Goal: Task Accomplishment & Management: Manage account settings

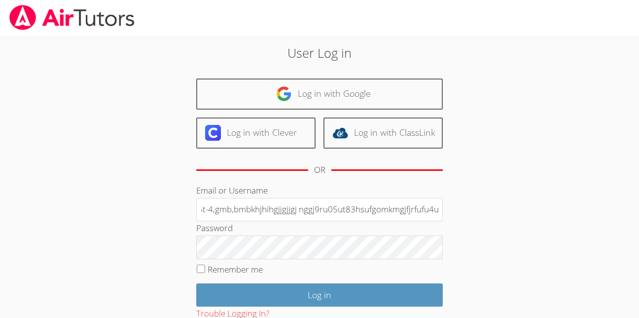
scroll to position [0, 58]
type input "59ityoyhohoi5t-4,gmb,bmbkhjhihgjjgjjgj nggj9ru05ut83hsufgomkmgjfjrfufu4utu"
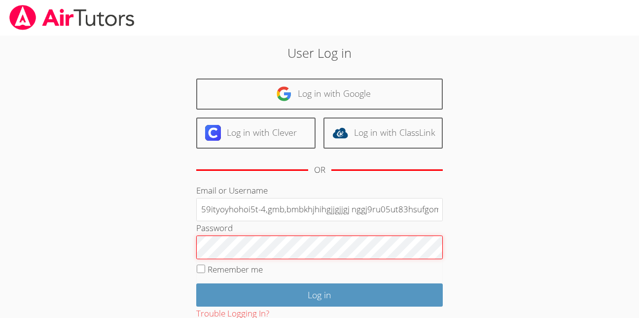
scroll to position [0, 3]
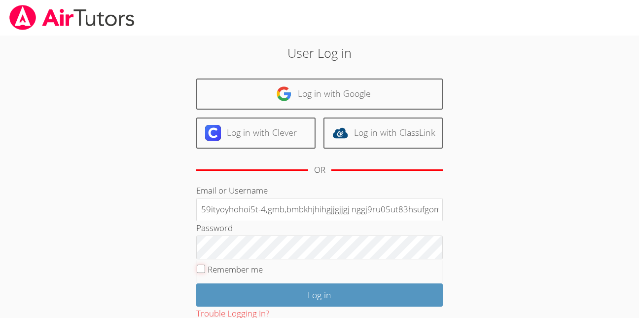
click at [200, 270] on input "Remember me" at bounding box center [201, 268] width 8 height 8
checkbox input "true"
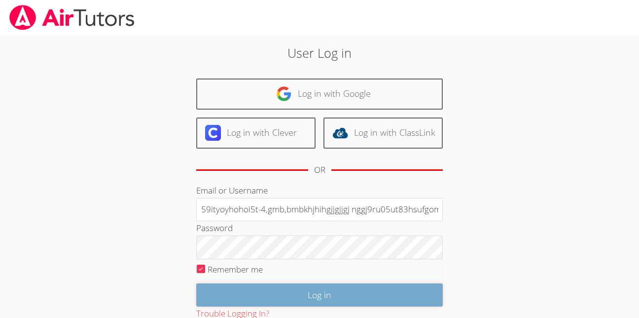
click at [328, 291] on input "Log in" at bounding box center [319, 294] width 247 height 23
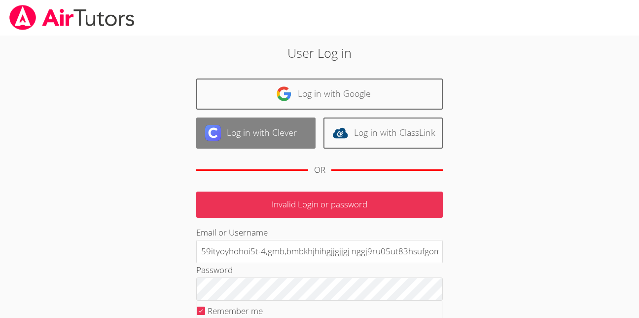
click at [270, 129] on link "Log in with Clever" at bounding box center [255, 132] width 119 height 31
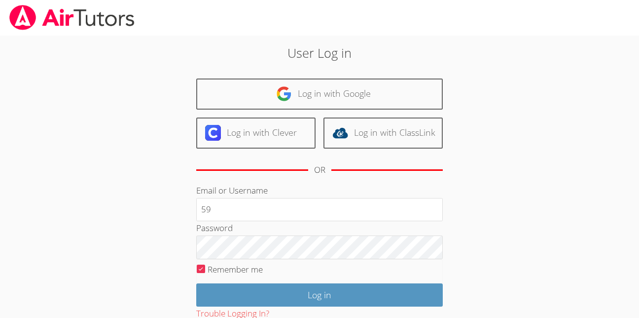
type input "5"
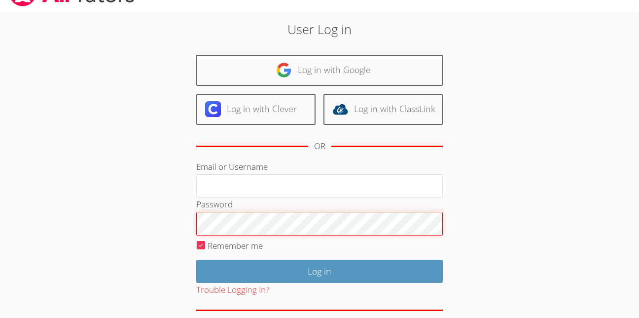
scroll to position [68, 0]
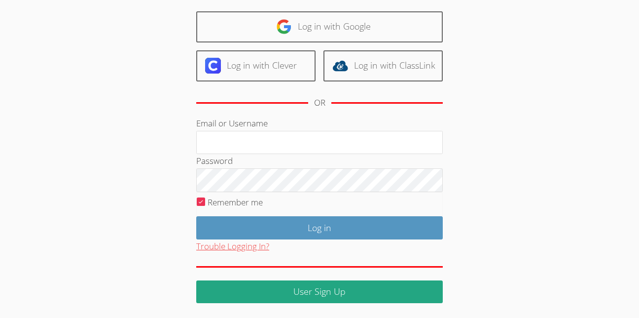
click at [218, 253] on button "Trouble Logging In?" at bounding box center [232, 246] width 73 height 14
